Goal: Transaction & Acquisition: Download file/media

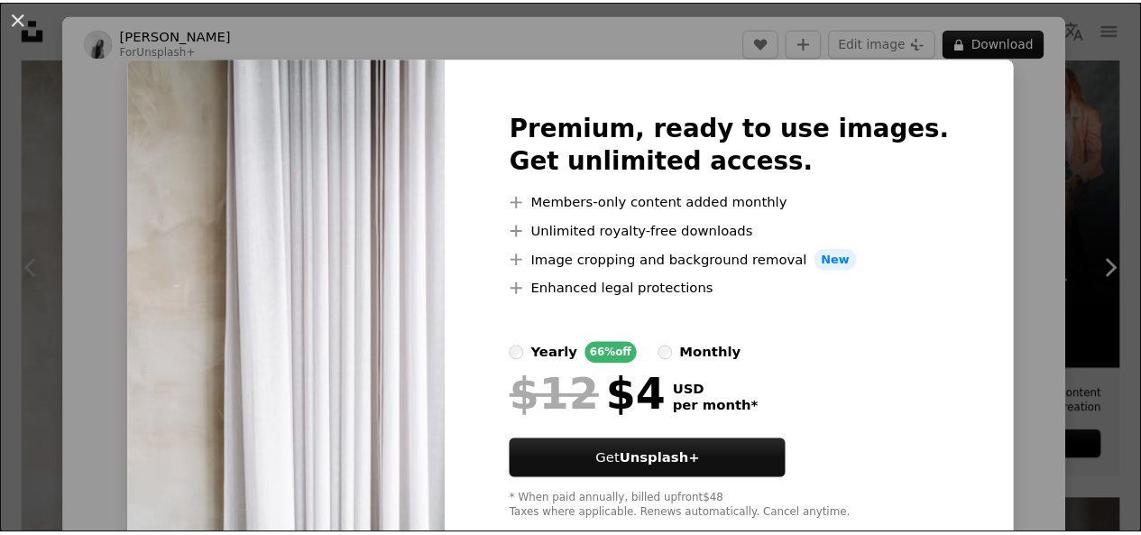
scroll to position [281, 0]
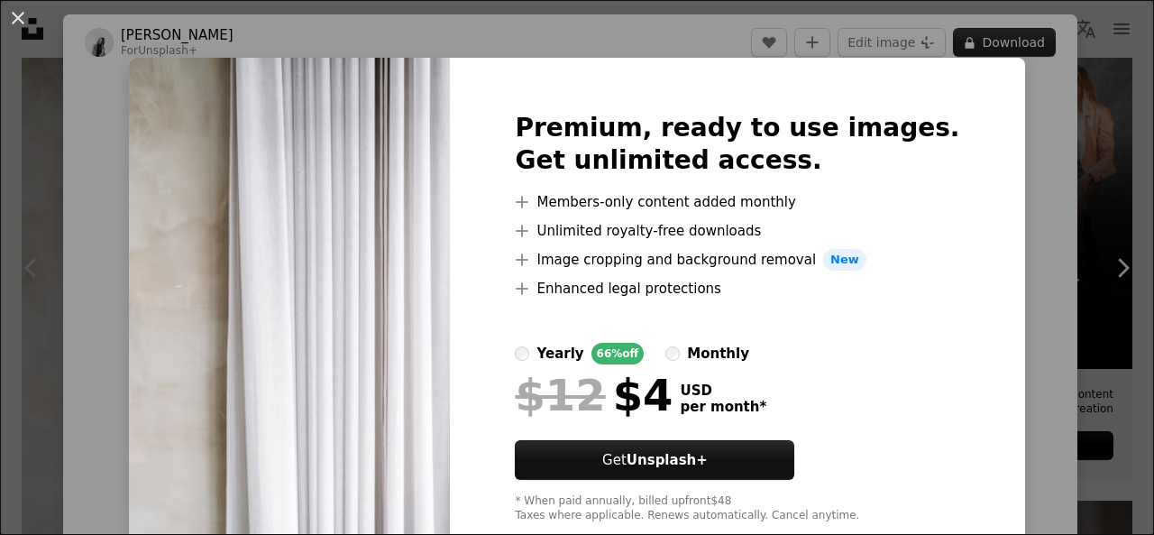
click at [977, 43] on div "An X shape Premium, ready to use images. Get unlimited access. A plus sign Memb…" at bounding box center [577, 267] width 1154 height 535
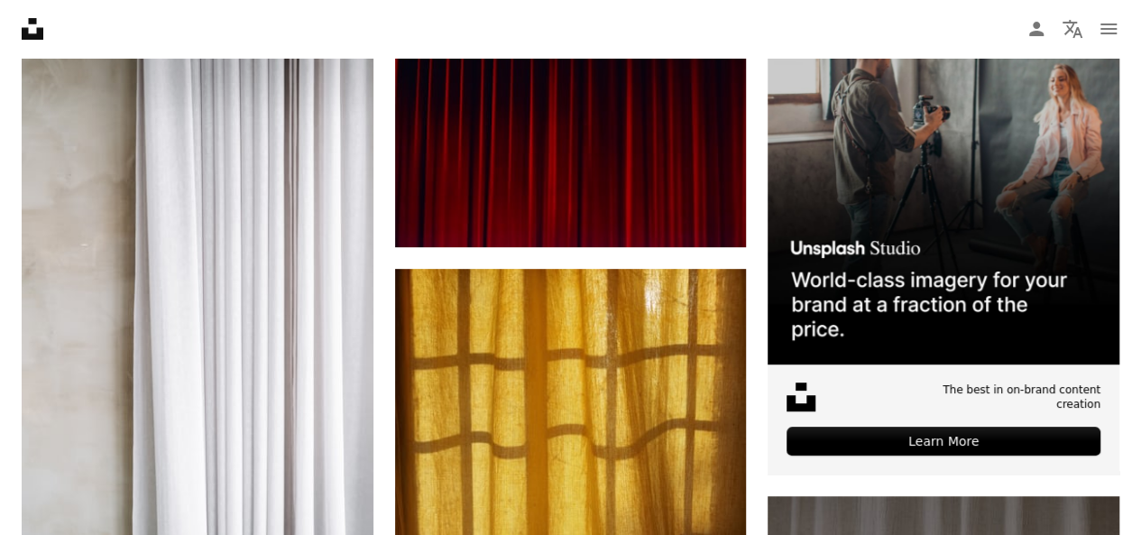
click at [977, 43] on nav "Unsplash logo Unsplash Home A photo Pen Tool A compass A stack of folders Downl…" at bounding box center [570, 29] width 1141 height 58
